Goal: Check status

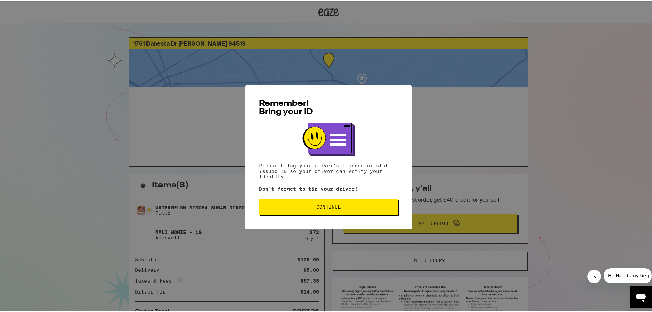
click at [339, 201] on button "Continue" at bounding box center [328, 205] width 139 height 16
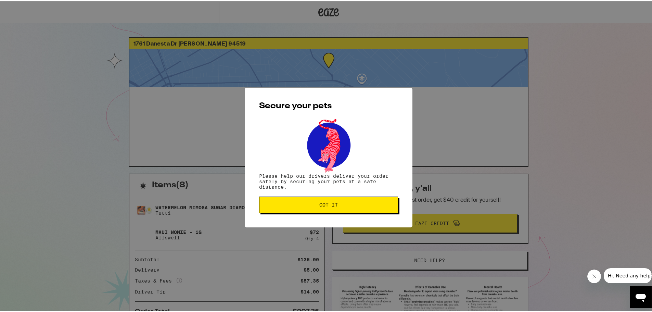
click at [336, 205] on span "Got it" at bounding box center [328, 203] width 127 height 5
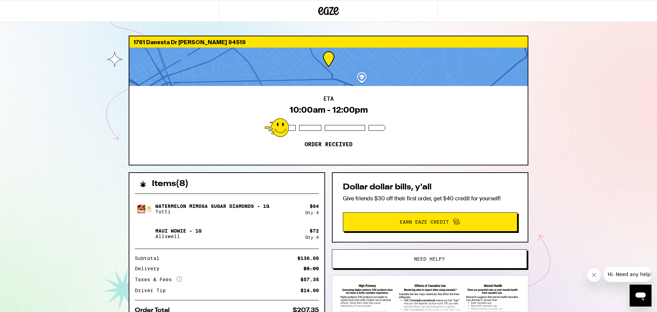
click at [546, 163] on div "1761 Danesta Dr Concord 94519 ETA 10:00am - 12:00pm Order received Items ( 8 ) …" at bounding box center [328, 186] width 657 height 373
click at [570, 88] on div "1761 Danesta Dr Concord 94519 ETA 10:00am - 12:00pm Order received Items ( 8 ) …" at bounding box center [328, 186] width 657 height 373
